Goal: Information Seeking & Learning: Understand process/instructions

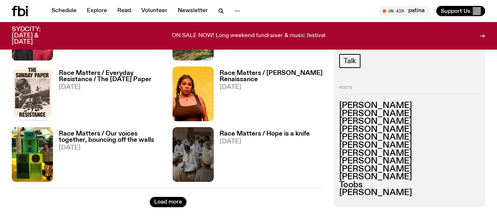
scroll to position [1190, 0]
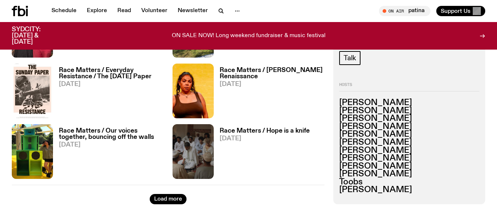
click at [290, 21] on div "Schedule Explore Read Volunteer Newsletter On Air patina Tune in live On Air pa…" at bounding box center [248, 11] width 497 height 22
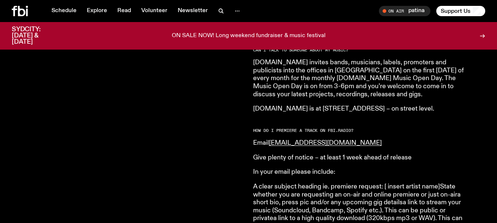
scroll to position [790, 0]
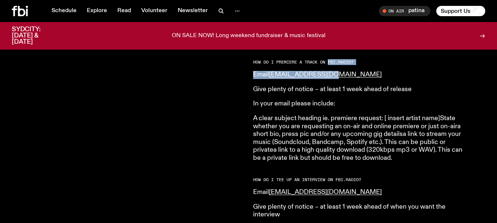
drag, startPoint x: 329, startPoint y: 56, endPoint x: 370, endPoint y: 63, distance: 41.2
click at [370, 63] on article "HOW DO I SUBMIT MUSIC TO FBi.radio? Please submit your music to music@fbiradio.…" at bounding box center [359, 119] width 212 height 1213
click at [370, 71] on p "Email music@fbiradio.com" at bounding box center [359, 75] width 212 height 8
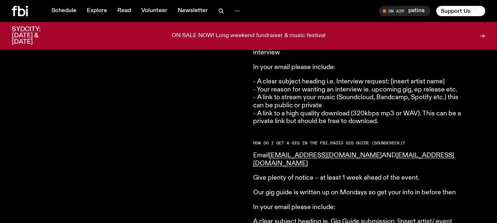
scroll to position [958, 0]
